Goal: Information Seeking & Learning: Learn about a topic

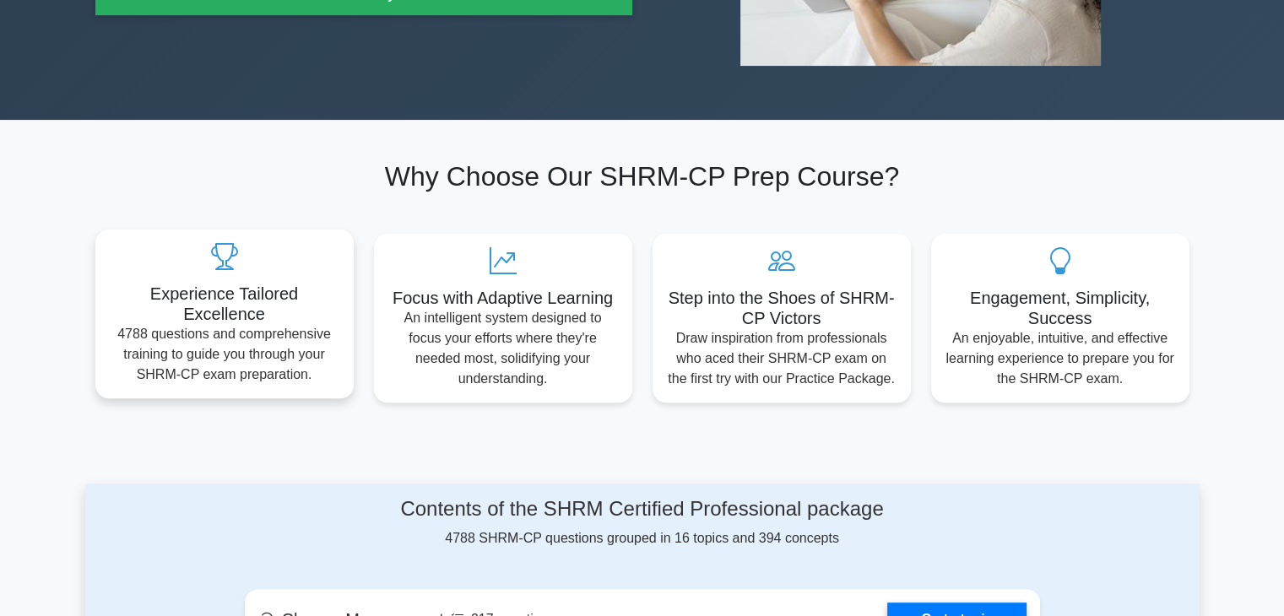
scroll to position [675, 0]
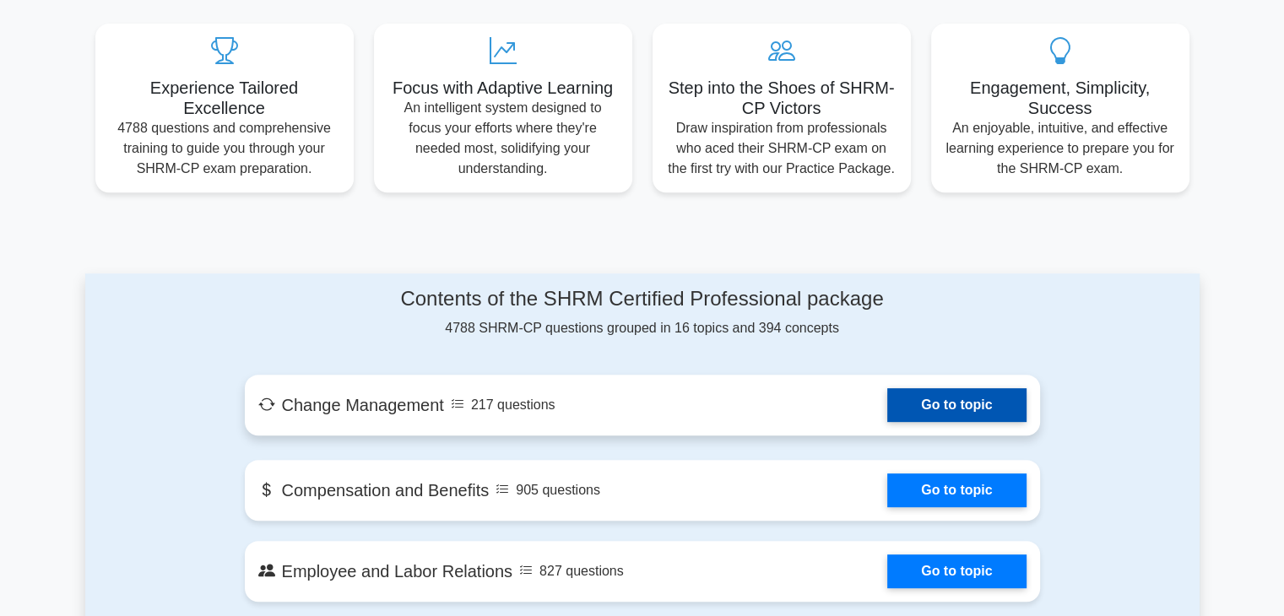
scroll to position [760, 0]
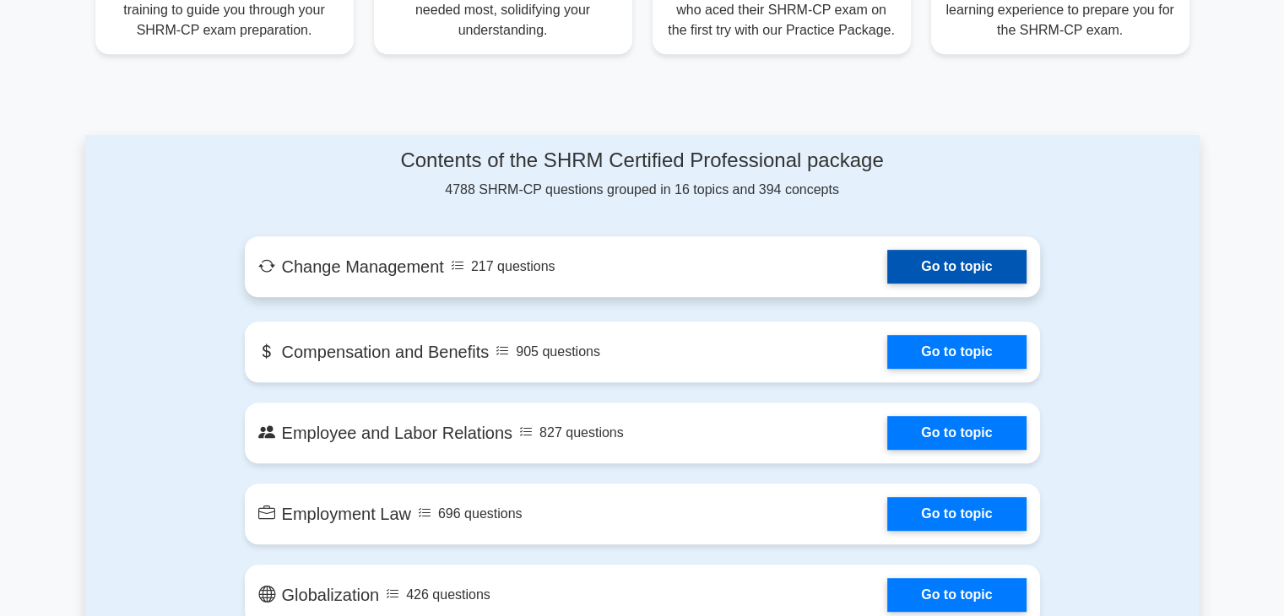
click at [887, 270] on link "Go to topic" at bounding box center [956, 267] width 138 height 34
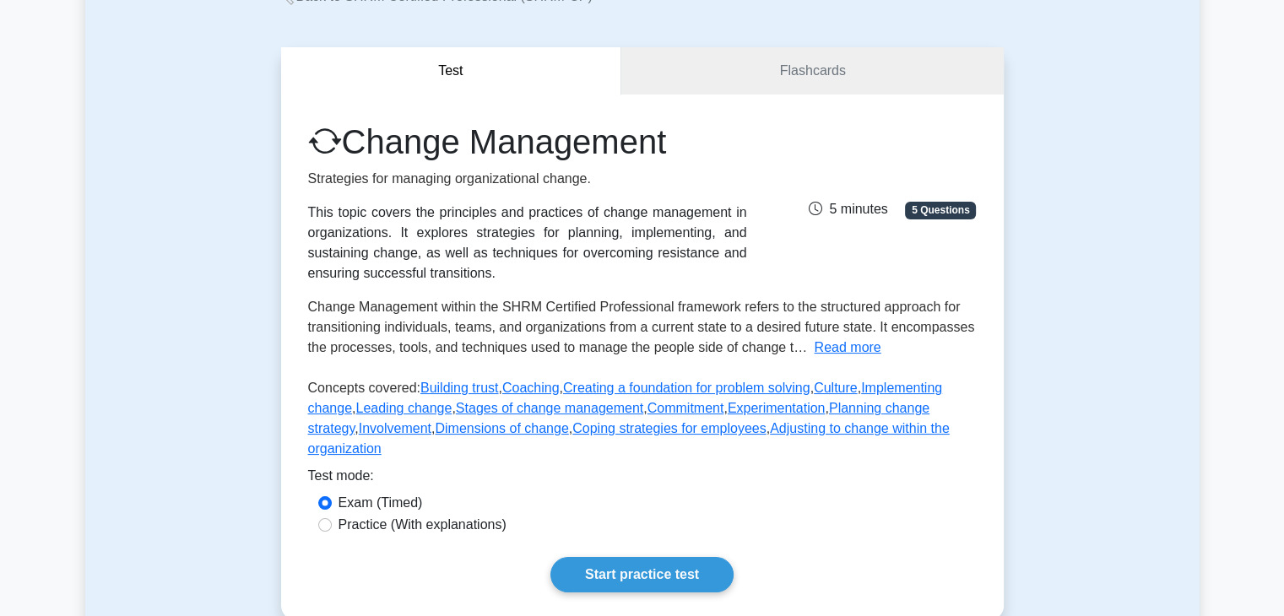
scroll to position [253, 0]
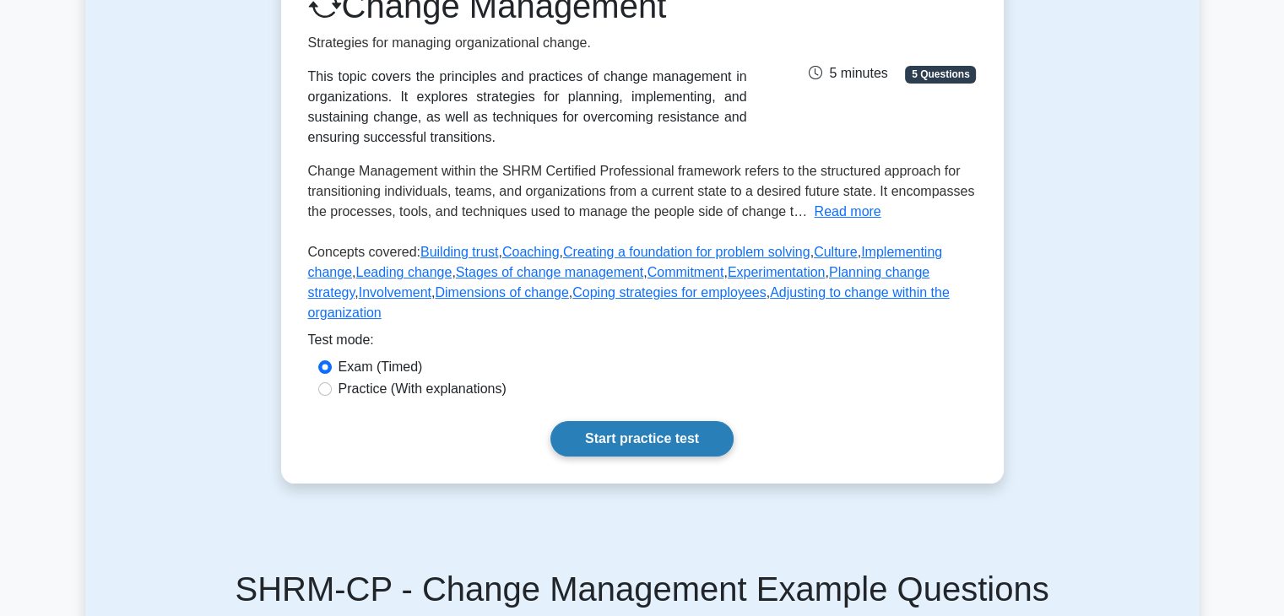
click at [637, 421] on link "Start practice test" at bounding box center [641, 438] width 183 height 35
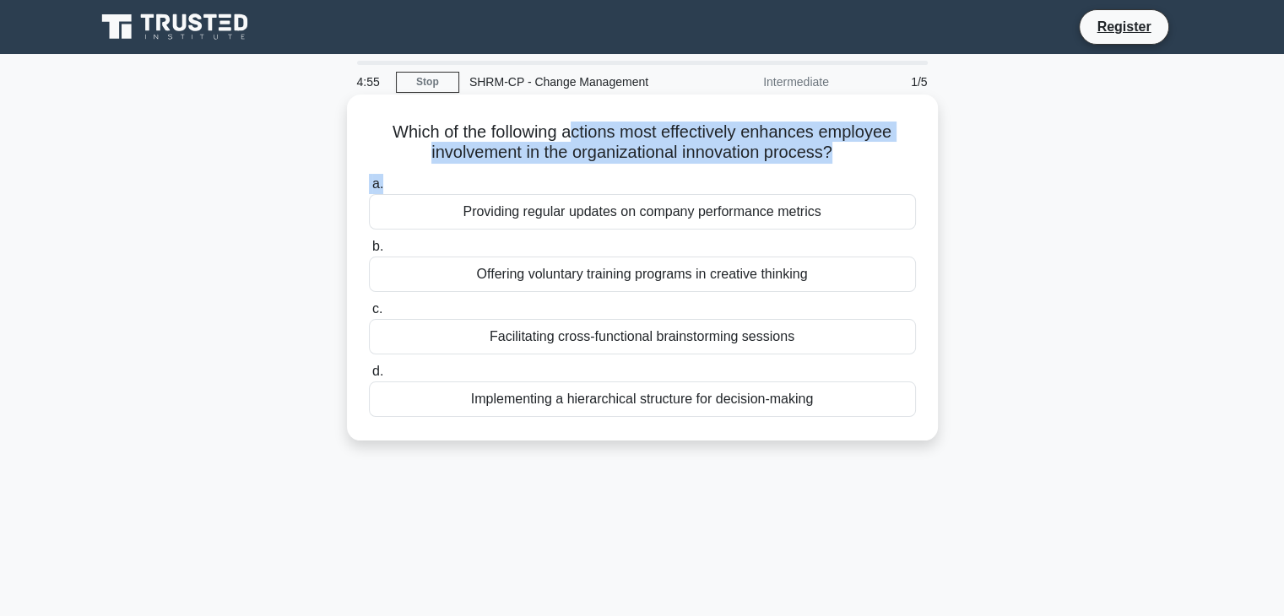
drag, startPoint x: 567, startPoint y: 133, endPoint x: 783, endPoint y: 182, distance: 221.6
click at [783, 182] on div "Which of the following actions most effectively enhances employee involvement i…" at bounding box center [642, 267] width 577 height 333
